Goal: Transaction & Acquisition: Book appointment/travel/reservation

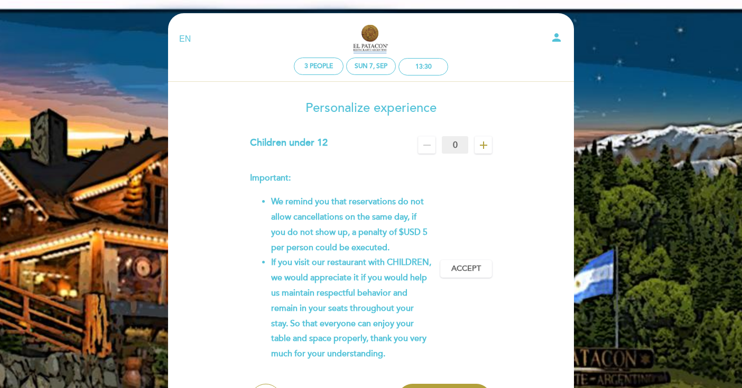
click at [481, 147] on icon "add" at bounding box center [483, 145] width 13 height 13
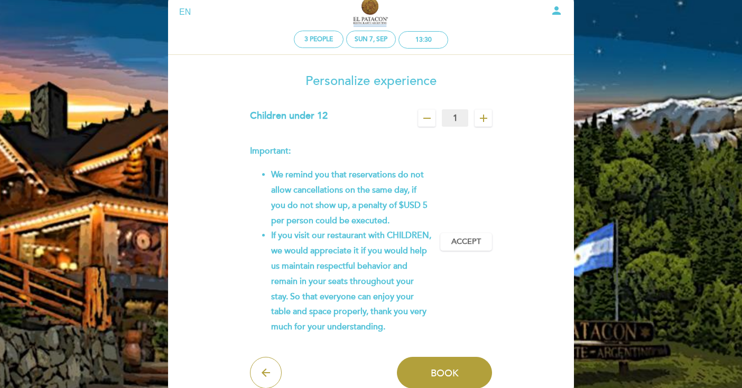
scroll to position [27, 0]
click at [190, 14] on div "EN ES PT" at bounding box center [237, 12] width 133 height 12
click at [186, 13] on select "EN ES PT" at bounding box center [185, 12] width 12 height 12
select select "es"
click at [179, 6] on select "EN ES PT" at bounding box center [185, 12] width 12 height 12
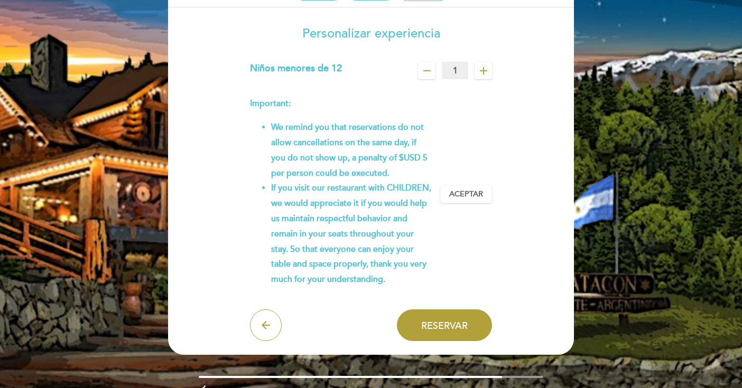
scroll to position [87, 0]
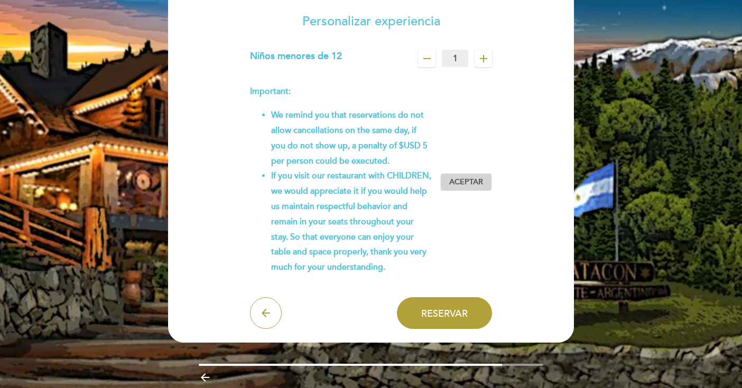
click at [481, 184] on span "Aceptar" at bounding box center [466, 182] width 34 height 11
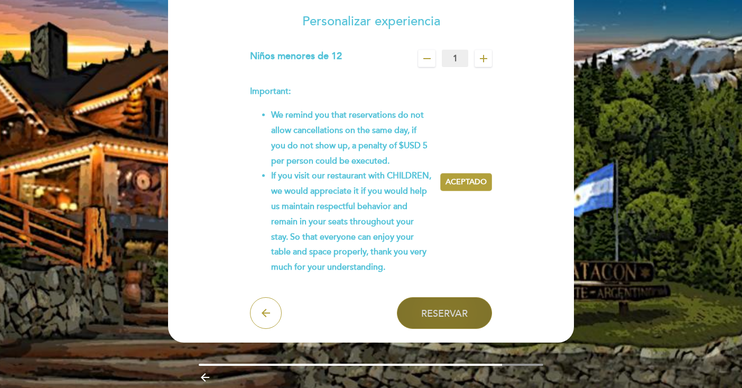
click at [456, 304] on button "Reservar" at bounding box center [444, 313] width 95 height 32
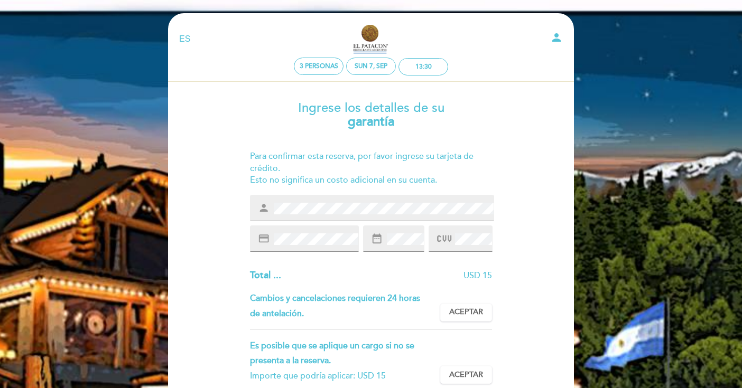
scroll to position [121, 0]
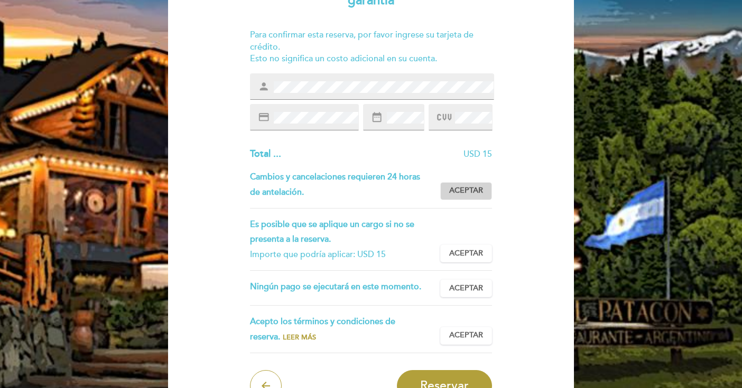
click at [472, 193] on span "Aceptar" at bounding box center [466, 190] width 34 height 11
click at [480, 251] on span "Aceptar" at bounding box center [466, 253] width 34 height 11
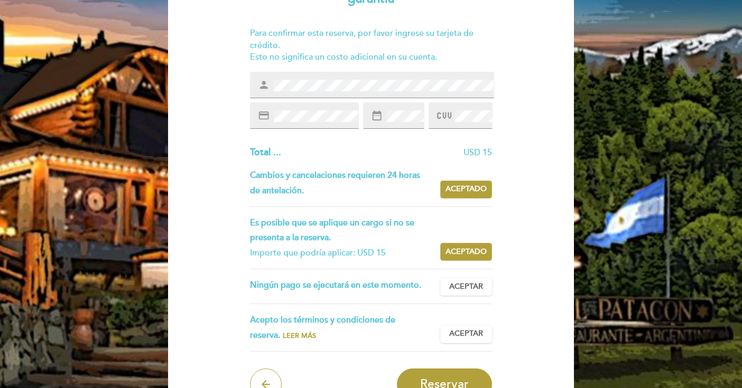
scroll to position [124, 0]
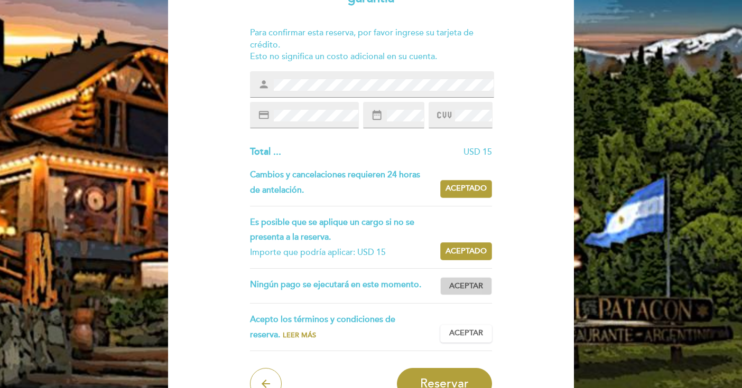
click at [453, 290] on span "Aceptar" at bounding box center [466, 286] width 34 height 11
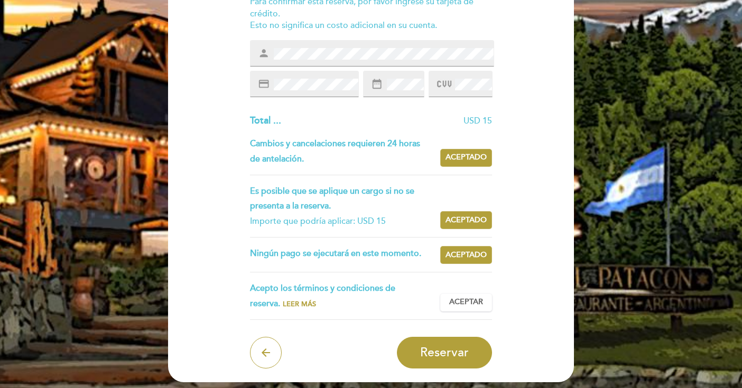
scroll to position [156, 0]
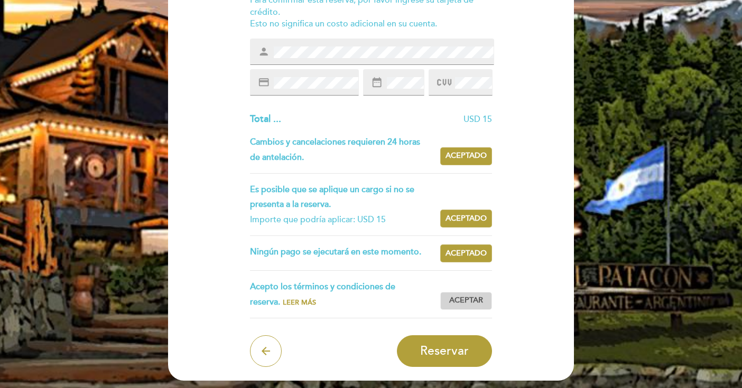
click at [475, 297] on span "Aceptar" at bounding box center [466, 300] width 34 height 11
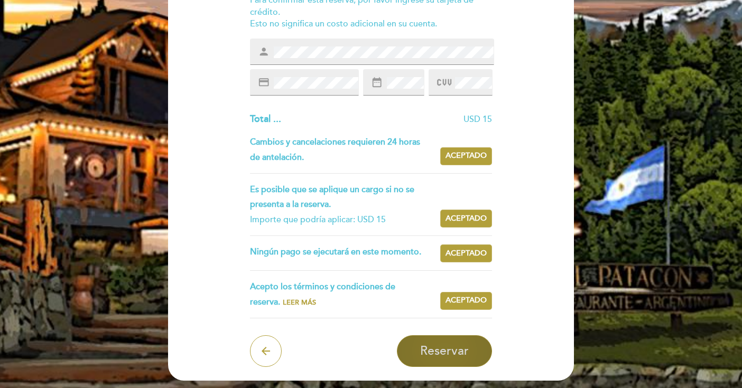
click at [445, 344] on span "Reservar" at bounding box center [444, 351] width 49 height 15
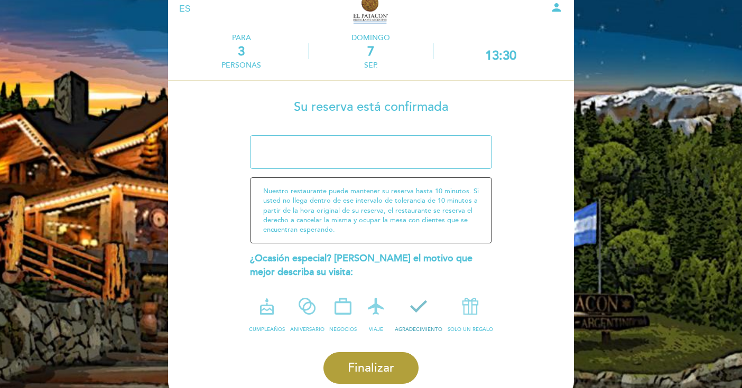
scroll to position [31, 0]
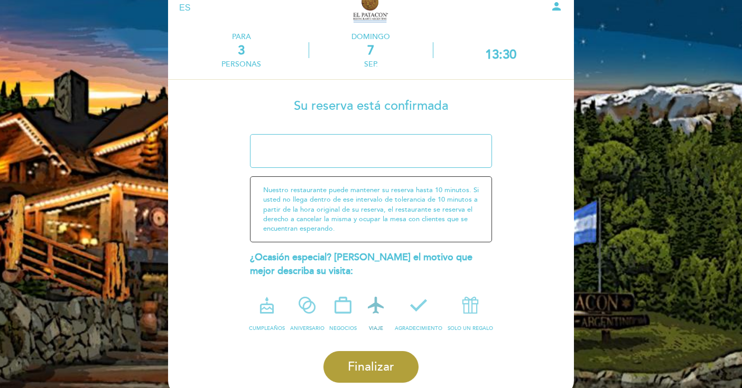
click at [377, 307] on icon at bounding box center [375, 305] width 27 height 27
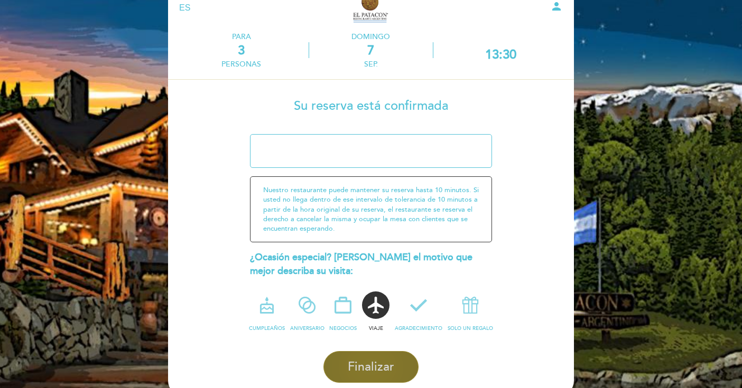
click at [356, 370] on span "Finalizar" at bounding box center [371, 367] width 46 height 15
